Goal: Information Seeking & Learning: Learn about a topic

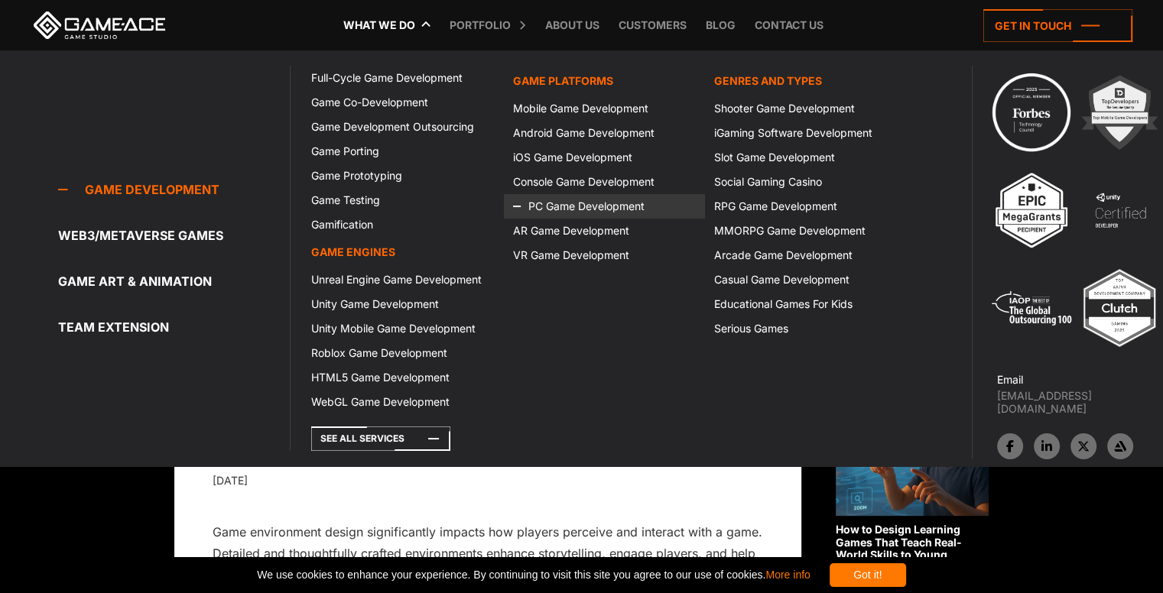
scroll to position [306, 0]
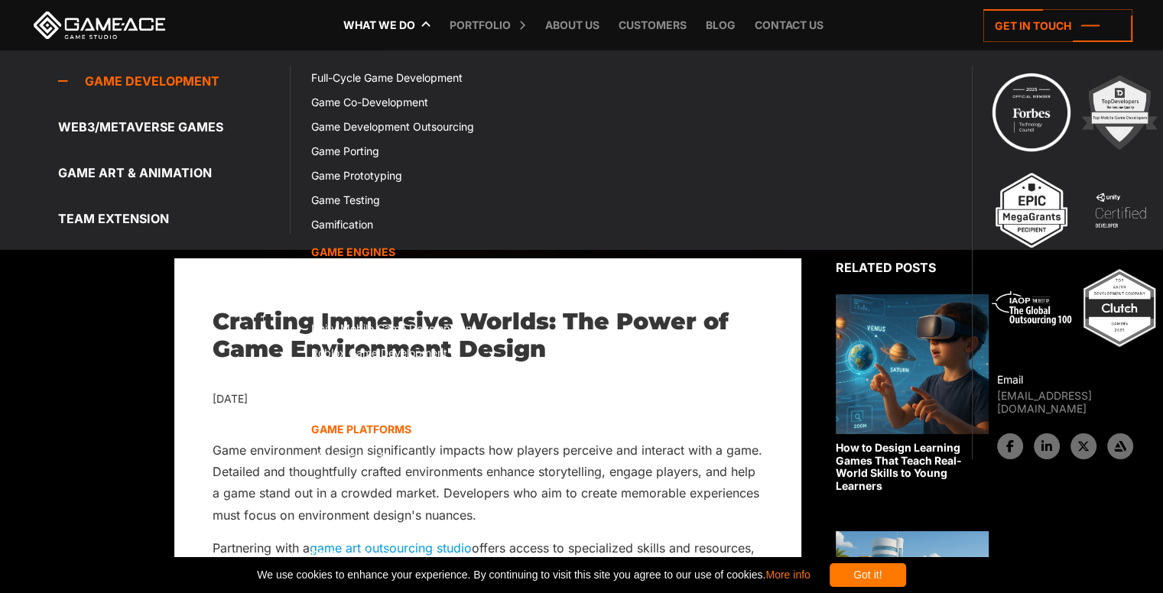
scroll to position [306, 0]
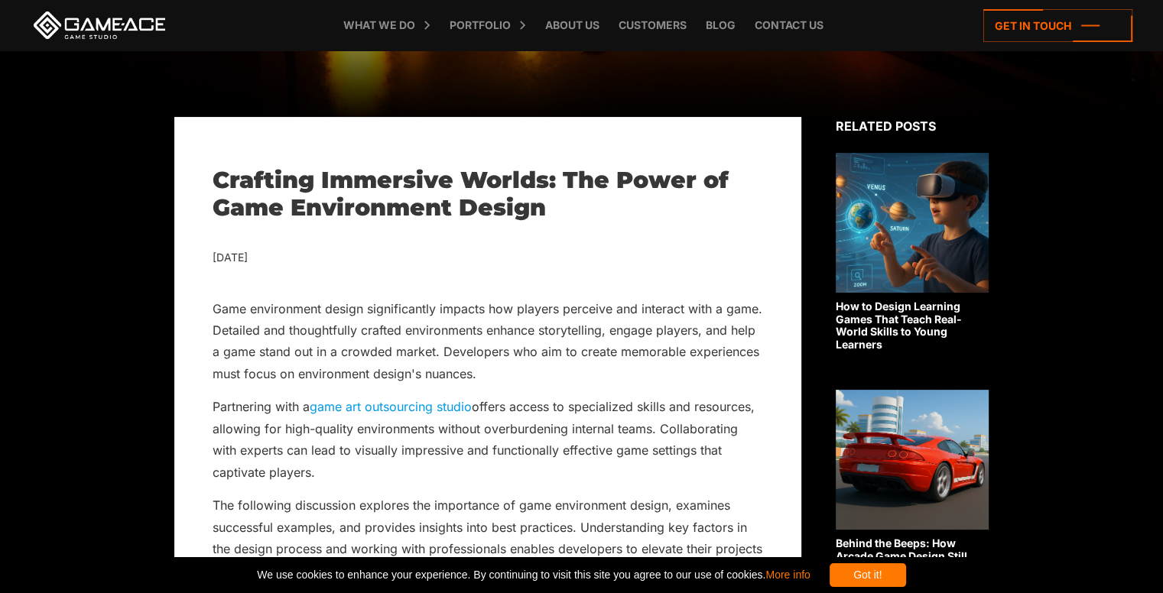
click at [226, 19] on div "What we do Game development Game development Full-Cycle Game Development Game C…" at bounding box center [582, 25] width 1102 height 50
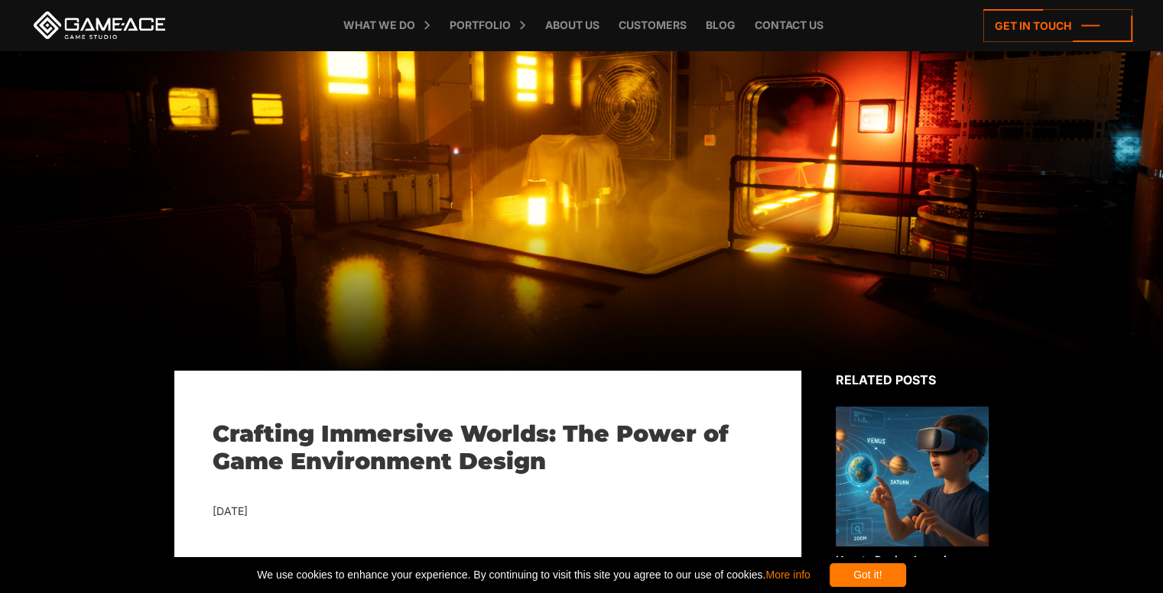
scroll to position [0, 0]
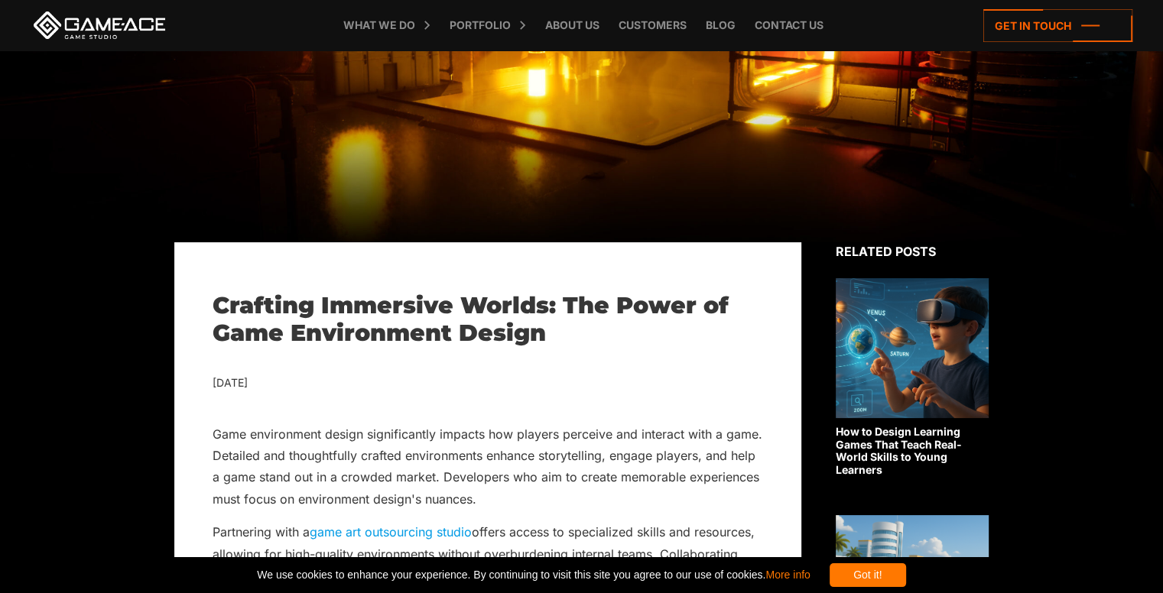
scroll to position [153, 0]
